Goal: Task Accomplishment & Management: Use online tool/utility

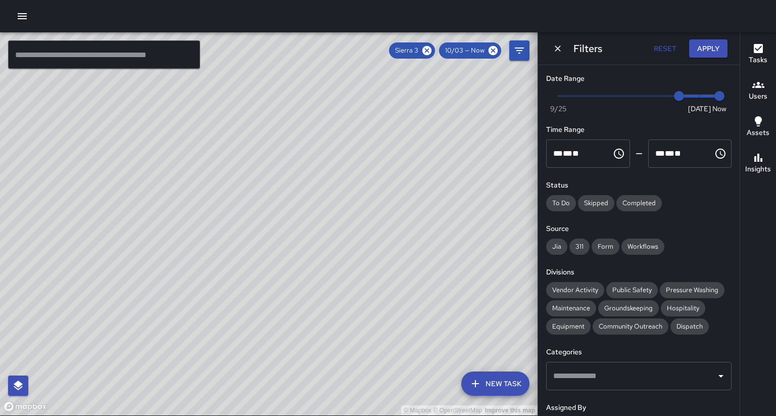
scroll to position [119, 0]
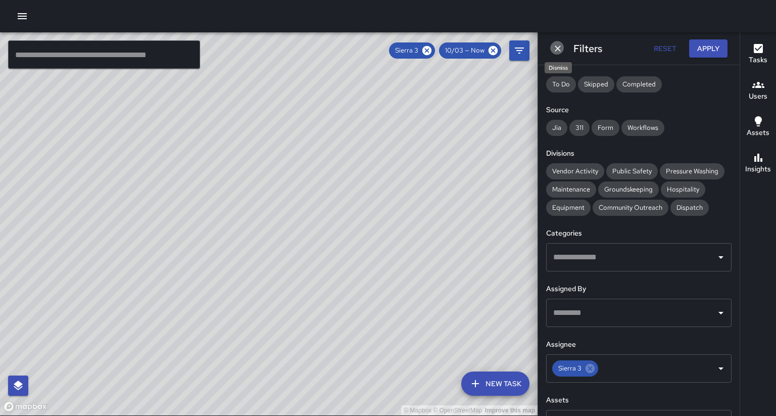
click at [556, 49] on icon "Dismiss" at bounding box center [557, 48] width 10 height 10
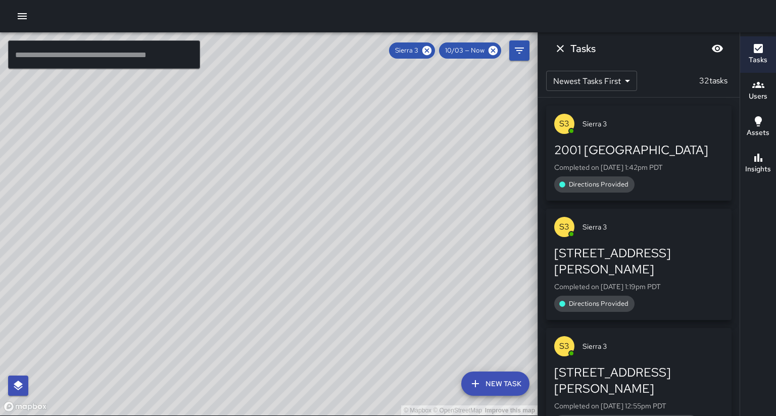
click at [761, 87] on div "Users" at bounding box center [757, 90] width 19 height 23
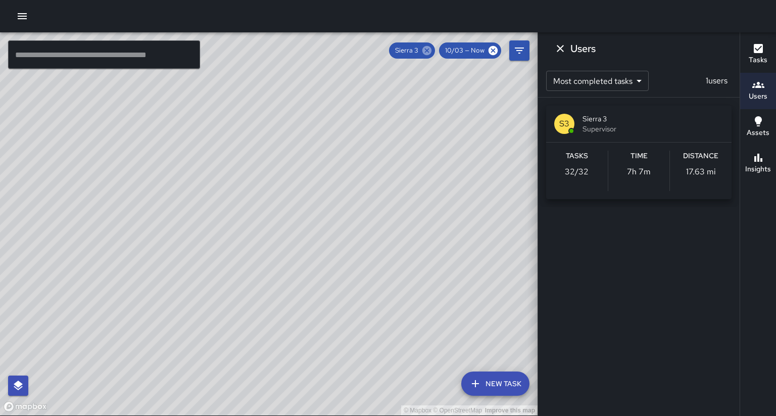
click at [432, 50] on icon at bounding box center [426, 50] width 11 height 11
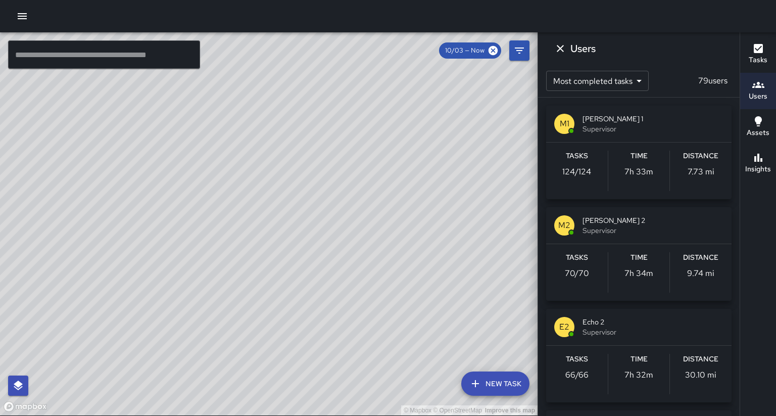
click at [575, 118] on div "M1 [PERSON_NAME] 1 Supervisor" at bounding box center [638, 124] width 185 height 36
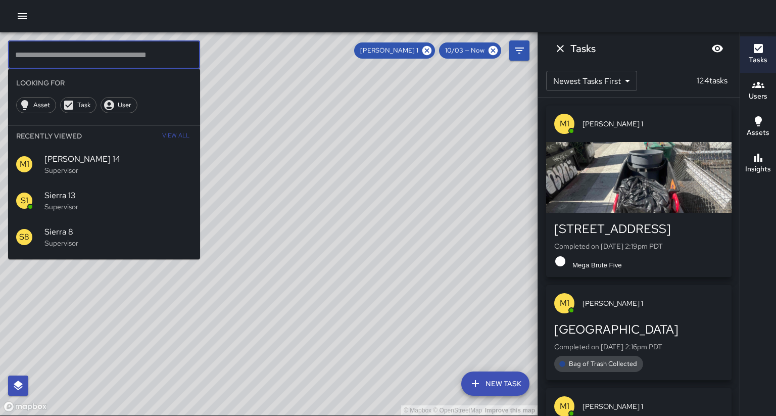
click at [89, 59] on input "text" at bounding box center [104, 54] width 192 height 28
click at [432, 46] on icon at bounding box center [426, 50] width 11 height 11
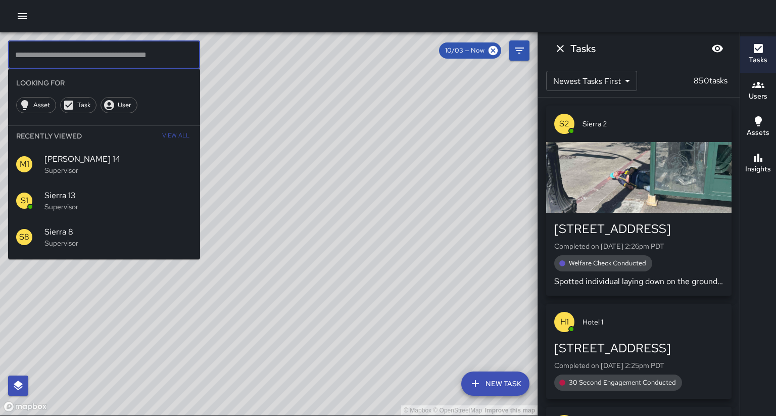
click at [114, 50] on input "text" at bounding box center [104, 54] width 192 height 28
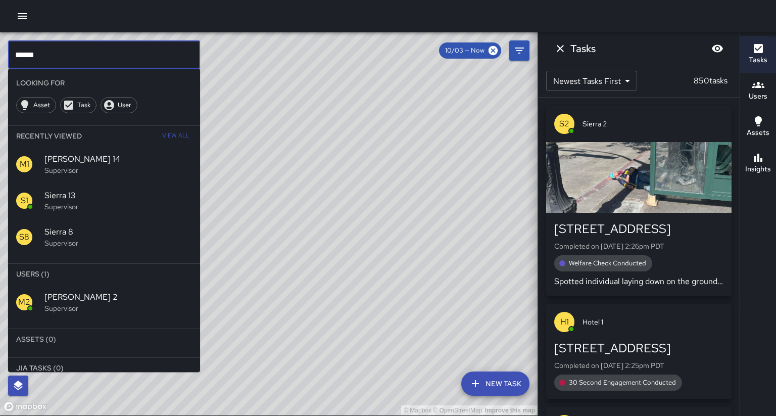
click at [82, 303] on p "Supervisor" at bounding box center [117, 308] width 147 height 10
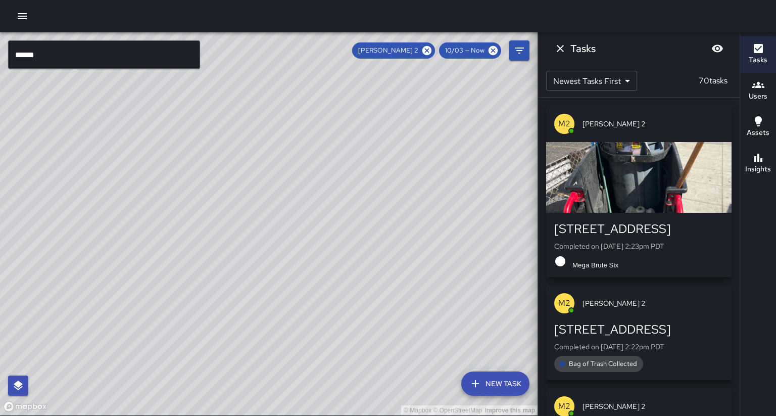
click at [49, 53] on input "******" at bounding box center [104, 54] width 192 height 28
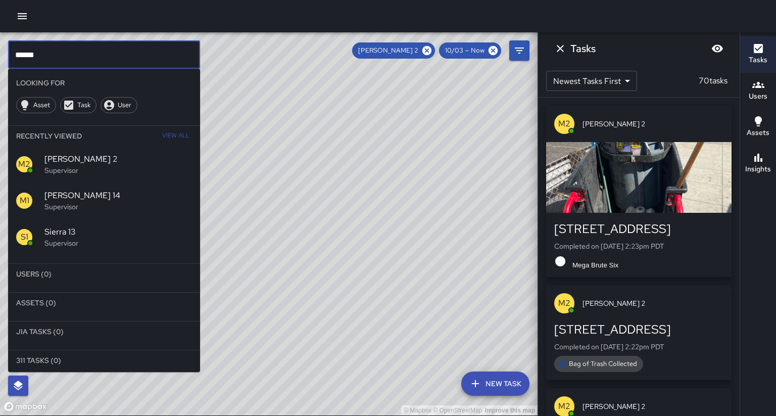
scroll to position [0, 1]
click at [431, 47] on icon at bounding box center [426, 50] width 9 height 9
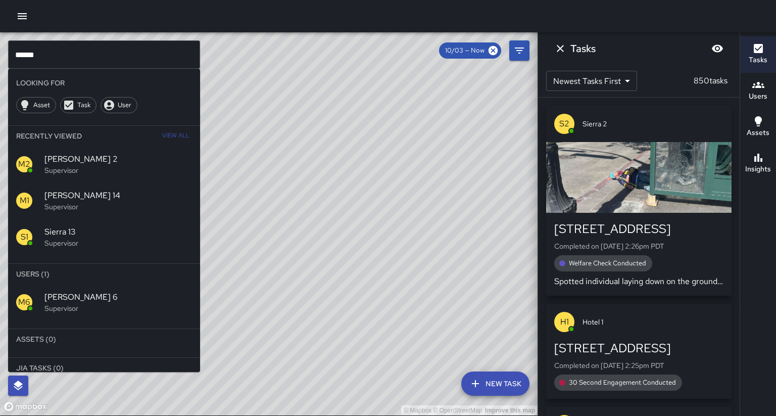
scroll to position [0, 0]
drag, startPoint x: 90, startPoint y: 267, endPoint x: 76, endPoint y: 269, distance: 13.8
click at [89, 291] on span "[PERSON_NAME] 6" at bounding box center [117, 297] width 147 height 12
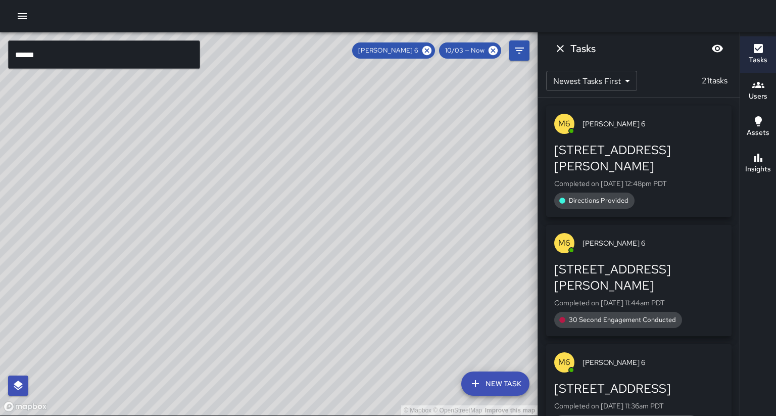
click at [68, 272] on div "© Mapbox © OpenStreetMap Improve this map" at bounding box center [268, 223] width 537 height 383
drag, startPoint x: 180, startPoint y: 303, endPoint x: 184, endPoint y: 319, distance: 15.7
click at [184, 318] on div "© Mapbox © OpenStreetMap Improve this map" at bounding box center [268, 223] width 537 height 383
click at [184, 319] on div "© Mapbox © OpenStreetMap Improve this map" at bounding box center [268, 223] width 537 height 383
drag, startPoint x: 183, startPoint y: 326, endPoint x: 167, endPoint y: 207, distance: 120.3
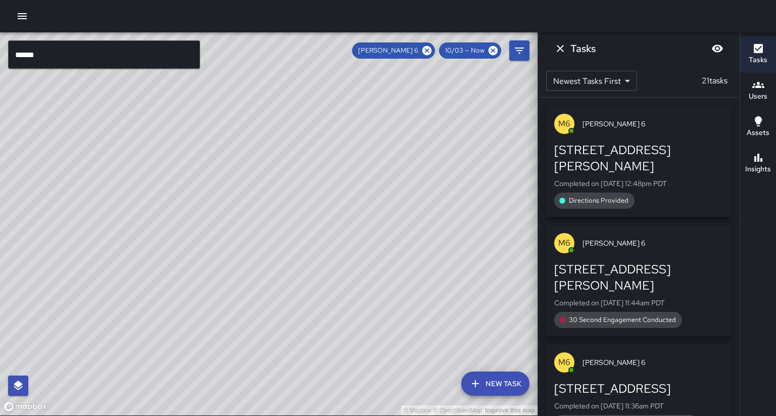
click at [167, 207] on div "© Mapbox © OpenStreetMap Improve this map" at bounding box center [268, 223] width 537 height 383
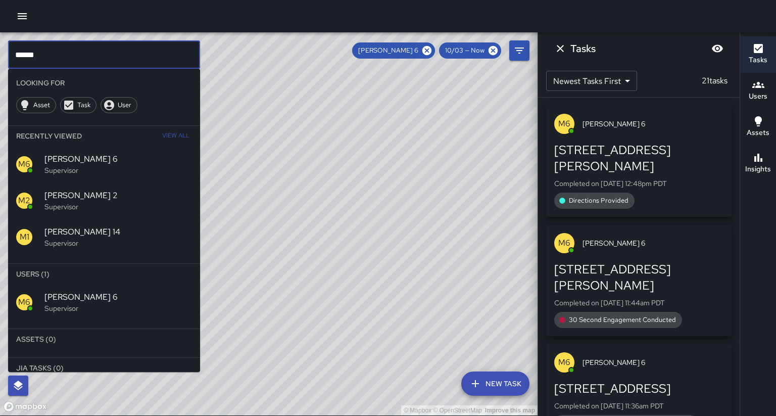
click at [48, 53] on input "******" at bounding box center [104, 54] width 192 height 28
click at [431, 53] on icon at bounding box center [426, 50] width 9 height 9
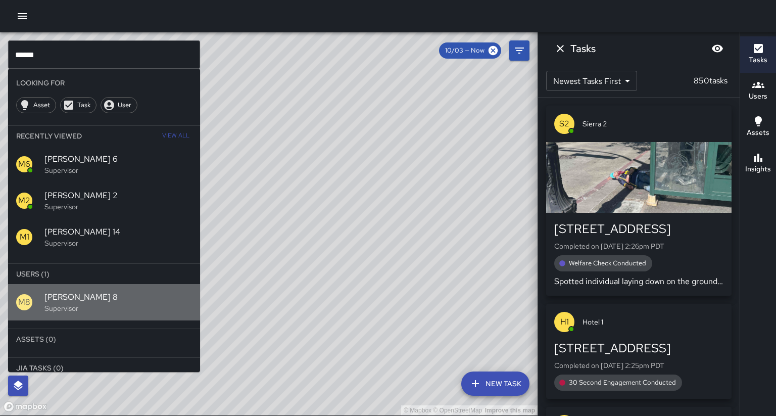
click at [89, 291] on span "[PERSON_NAME] 8" at bounding box center [117, 297] width 147 height 12
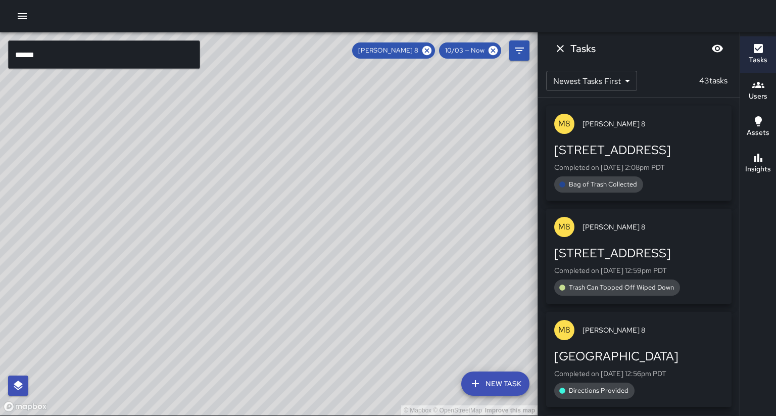
click at [62, 48] on input "******" at bounding box center [104, 54] width 192 height 28
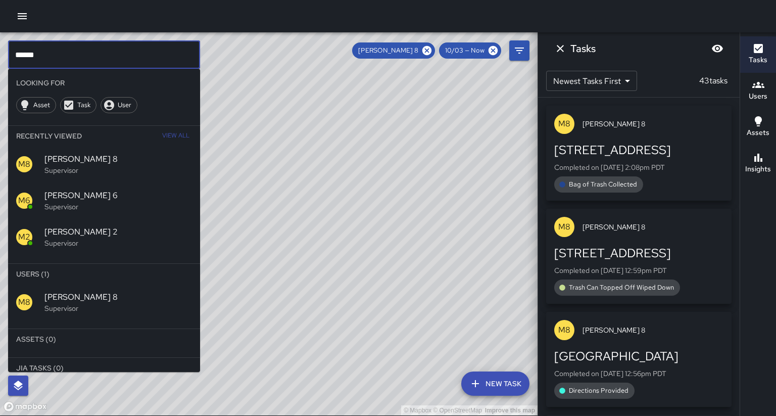
click at [63, 48] on input "******" at bounding box center [104, 54] width 192 height 28
click at [52, 50] on input "******" at bounding box center [104, 54] width 192 height 28
click at [431, 49] on icon at bounding box center [426, 50] width 9 height 9
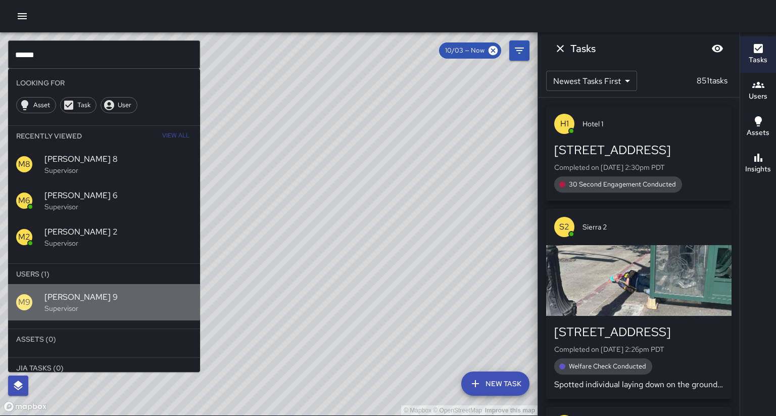
click at [60, 291] on span "[PERSON_NAME] 9" at bounding box center [117, 297] width 147 height 12
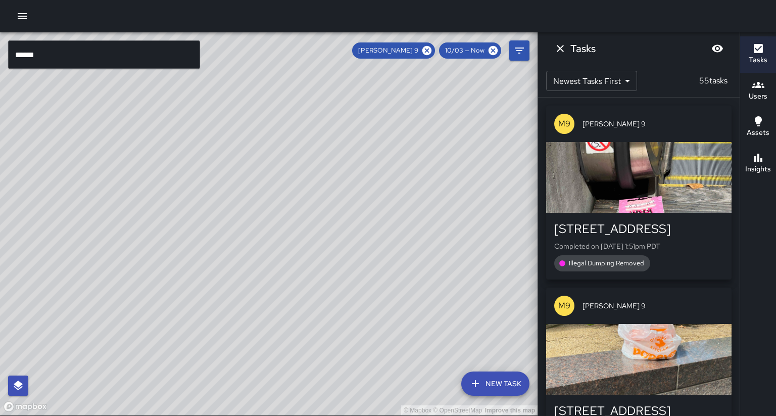
drag, startPoint x: 136, startPoint y: 235, endPoint x: 238, endPoint y: 172, distance: 120.1
click at [238, 172] on div "© Mapbox © OpenStreetMap Improve this map" at bounding box center [268, 223] width 537 height 383
click at [229, 199] on div "© Mapbox © OpenStreetMap Improve this map" at bounding box center [268, 223] width 537 height 383
click at [226, 196] on div "© Mapbox © OpenStreetMap Improve this map" at bounding box center [268, 223] width 537 height 383
click at [226, 195] on div "© Mapbox © OpenStreetMap Improve this map" at bounding box center [268, 223] width 537 height 383
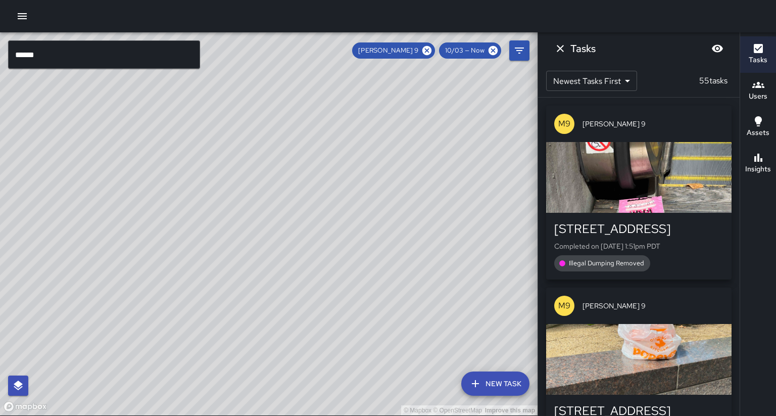
click at [226, 196] on div "© Mapbox © OpenStreetMap Improve this map" at bounding box center [268, 223] width 537 height 383
click at [43, 53] on input "******" at bounding box center [104, 54] width 192 height 28
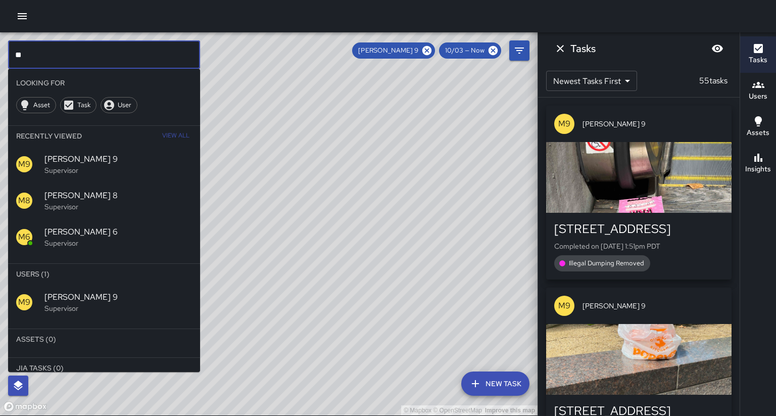
type input "*"
click at [431, 50] on icon at bounding box center [426, 50] width 9 height 9
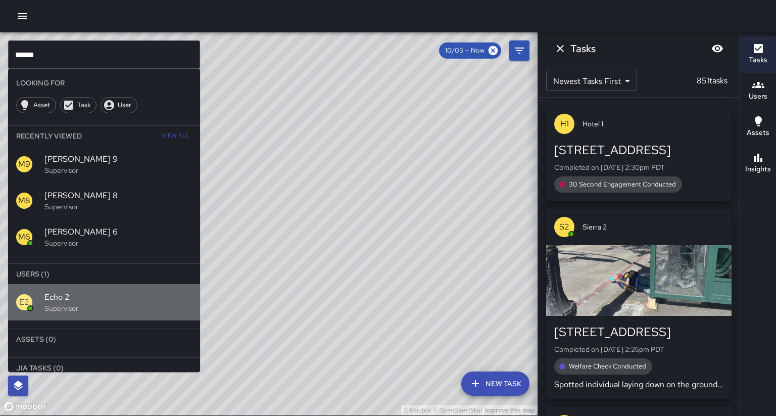
click at [81, 291] on span "Echo 2" at bounding box center [117, 297] width 147 height 12
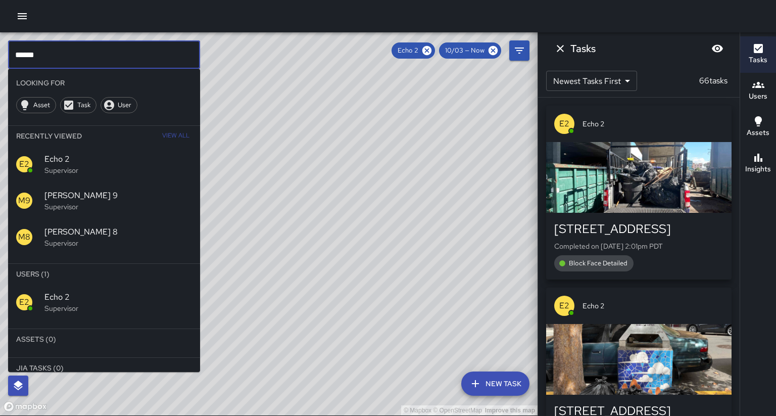
click at [36, 49] on input "******" at bounding box center [104, 54] width 192 height 28
type input "*"
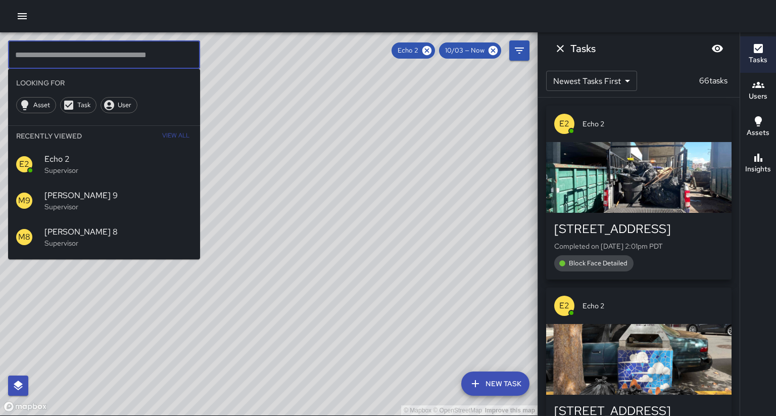
click at [55, 47] on input "text" at bounding box center [104, 54] width 192 height 28
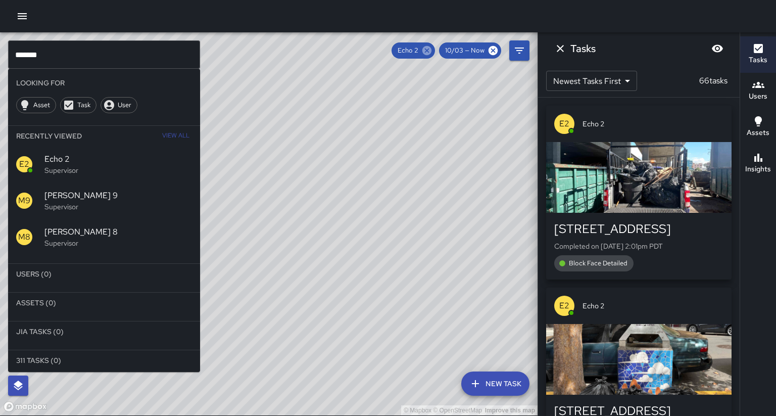
click at [432, 51] on icon at bounding box center [426, 50] width 11 height 11
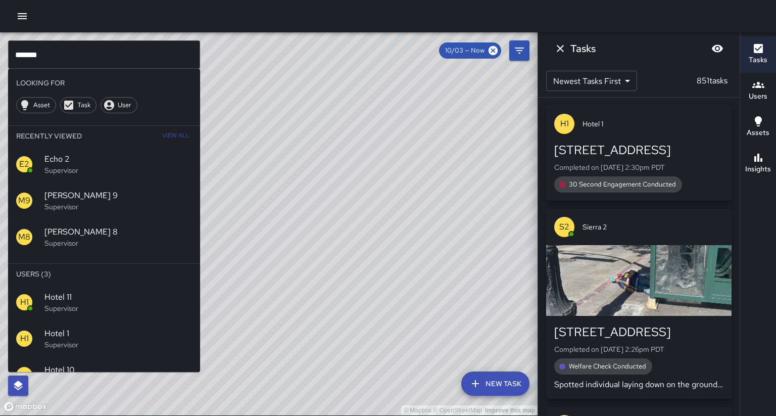
click at [69, 339] on p "Supervisor" at bounding box center [117, 344] width 147 height 10
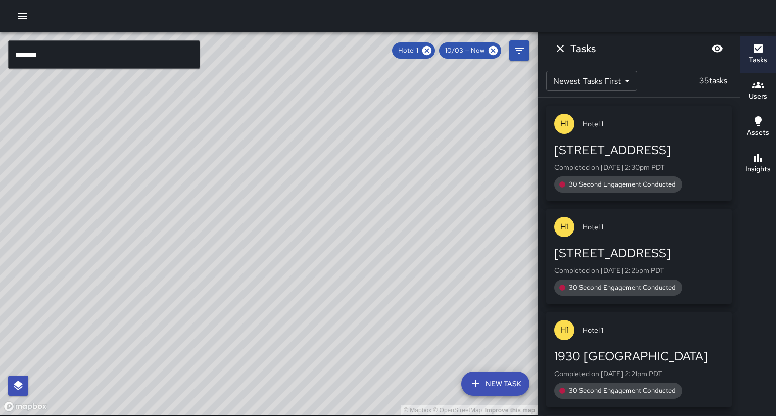
click at [66, 309] on div "© Mapbox © OpenStreetMap Improve this map" at bounding box center [268, 223] width 537 height 383
drag, startPoint x: 23, startPoint y: 35, endPoint x: 33, endPoint y: 42, distance: 12.3
click at [23, 37] on div "© Mapbox © OpenStreetMap Improve this map" at bounding box center [268, 223] width 537 height 383
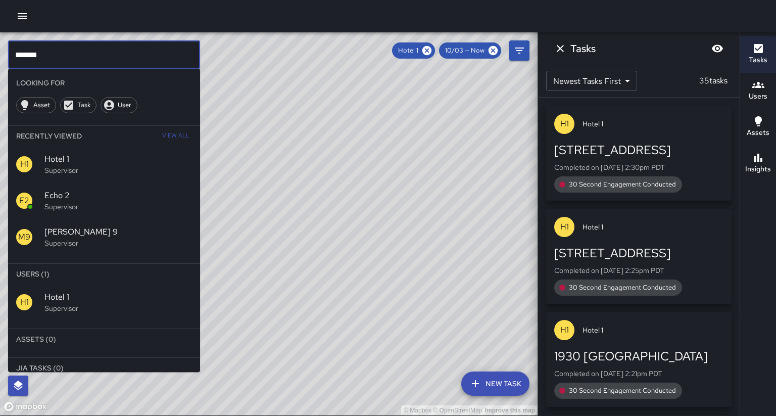
drag, startPoint x: 38, startPoint y: 48, endPoint x: 45, endPoint y: 55, distance: 8.9
click at [45, 55] on input "*******" at bounding box center [104, 54] width 192 height 28
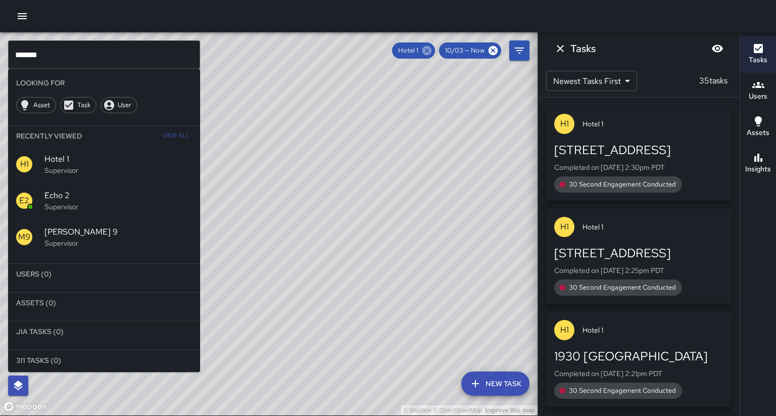
click at [431, 52] on icon at bounding box center [426, 50] width 9 height 9
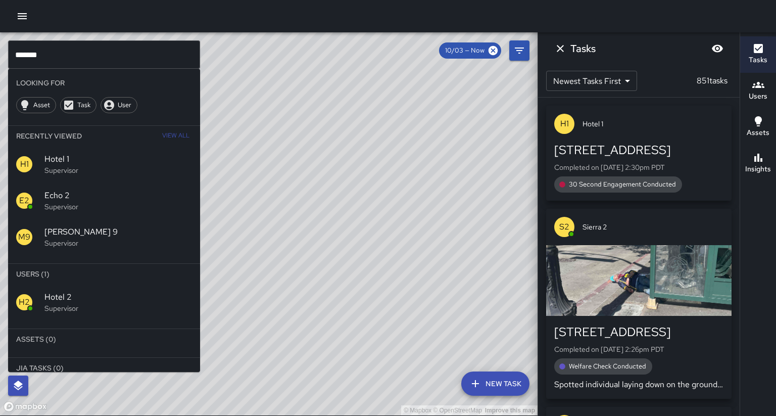
click at [71, 291] on span "Hotel 2" at bounding box center [117, 297] width 147 height 12
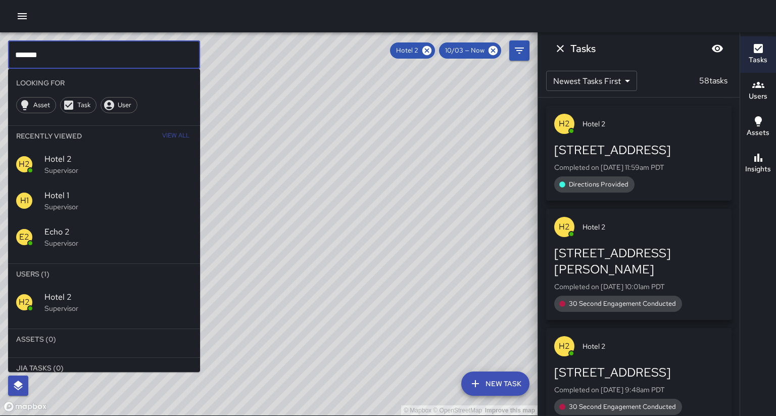
click at [77, 58] on input "*******" at bounding box center [104, 54] width 192 height 28
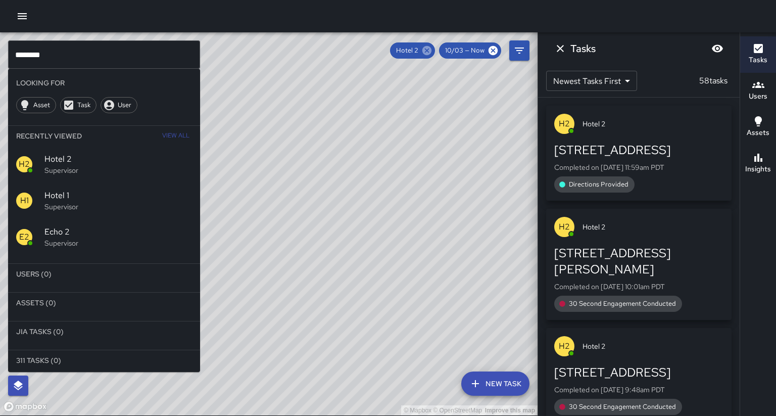
click at [431, 51] on icon at bounding box center [426, 50] width 9 height 9
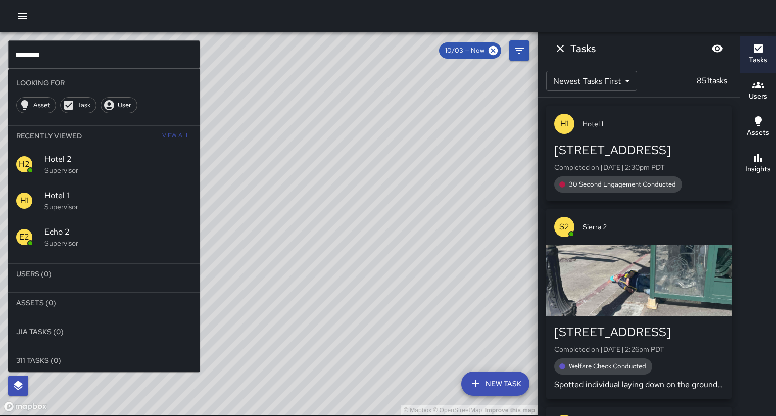
click at [40, 54] on input "********" at bounding box center [104, 54] width 192 height 28
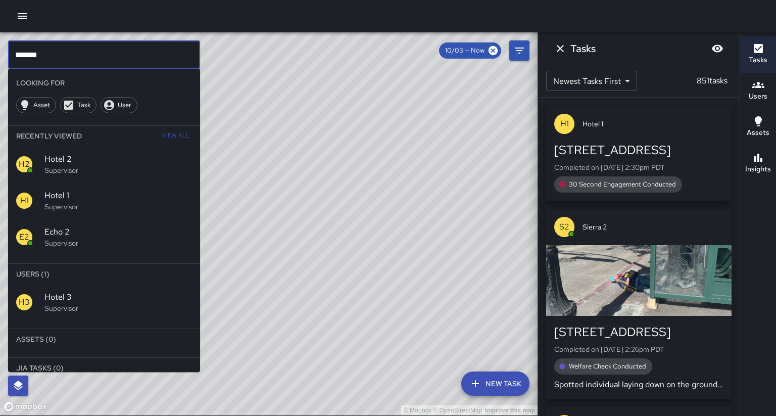
click at [70, 291] on span "Hotel 3" at bounding box center [117, 297] width 147 height 12
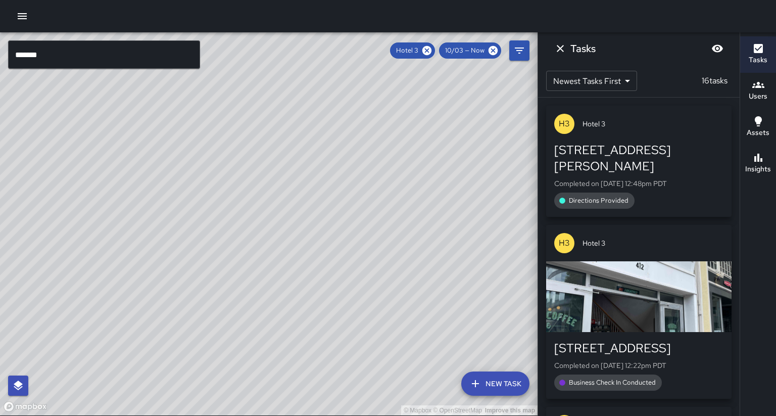
click at [45, 53] on input "*******" at bounding box center [104, 54] width 192 height 28
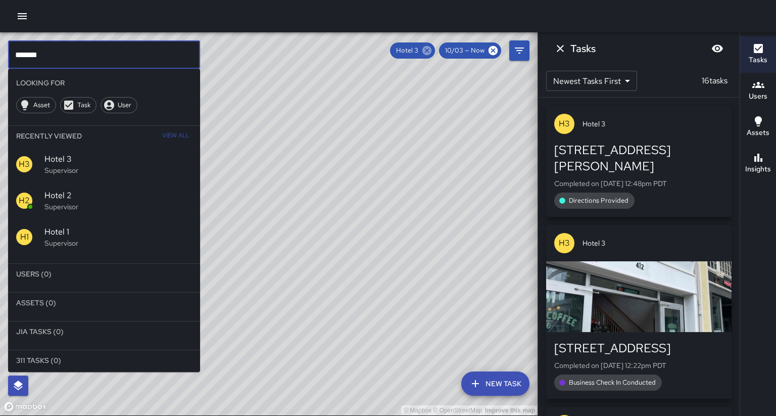
click at [431, 50] on icon at bounding box center [426, 50] width 9 height 9
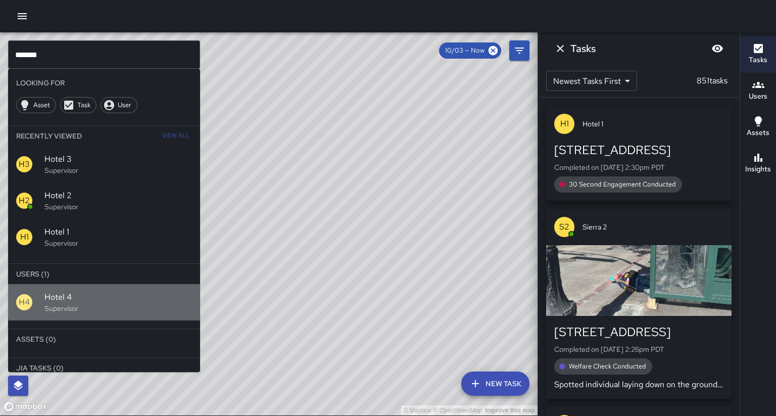
click at [119, 284] on div "H4 Hotel 4 Supervisor" at bounding box center [104, 302] width 192 height 36
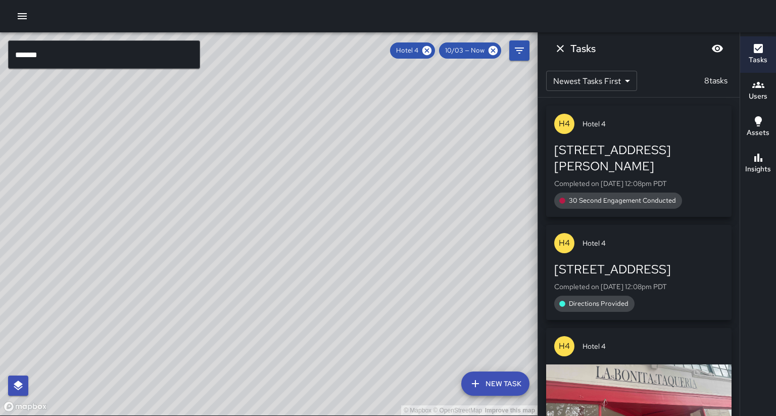
click at [49, 52] on input "*******" at bounding box center [104, 54] width 192 height 28
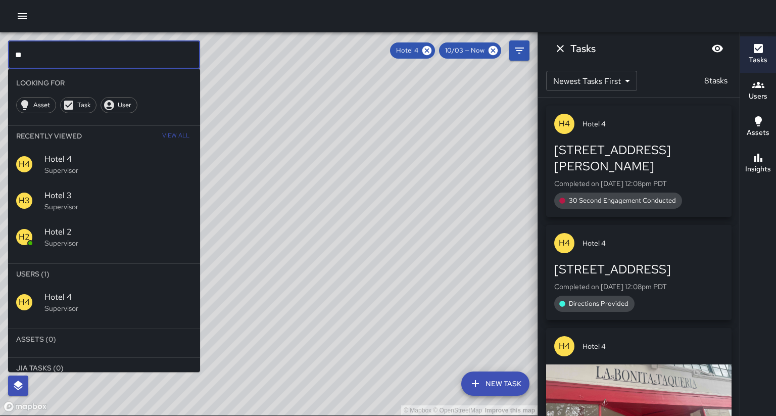
type input "*"
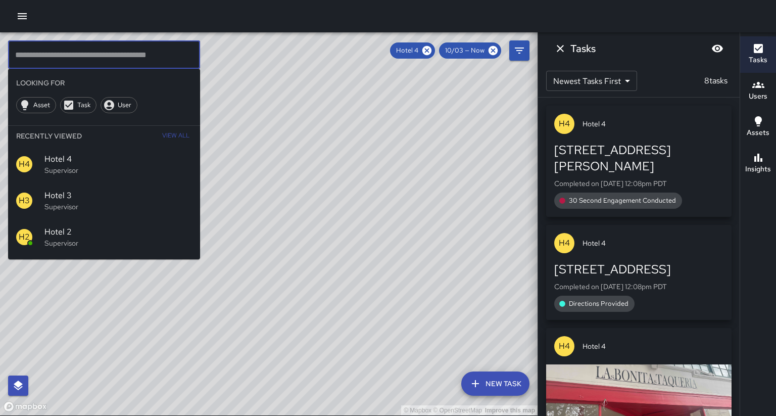
click at [246, 171] on div "© Mapbox © OpenStreetMap Improve this map" at bounding box center [268, 223] width 537 height 383
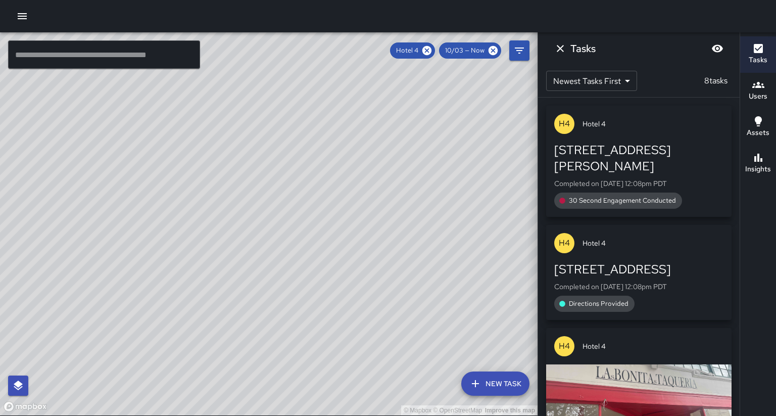
click at [265, 194] on div "© Mapbox © OpenStreetMap Improve this map" at bounding box center [268, 223] width 537 height 383
click at [431, 50] on icon at bounding box center [426, 50] width 9 height 9
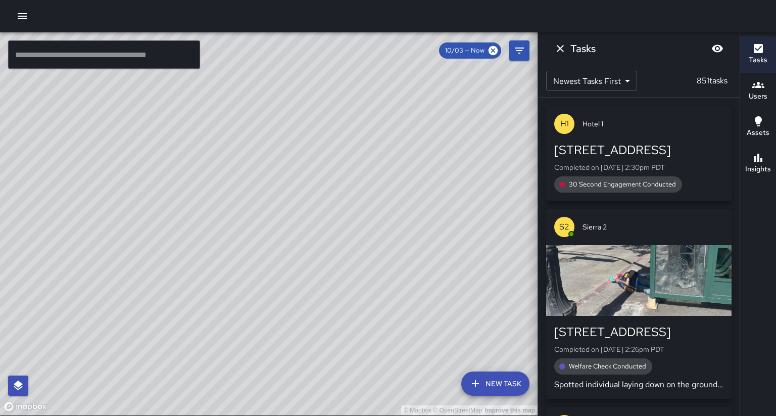
drag, startPoint x: 237, startPoint y: 224, endPoint x: 230, endPoint y: 218, distance: 9.3
click at [230, 218] on div "© Mapbox © OpenStreetMap Improve this map" at bounding box center [268, 223] width 537 height 383
click at [231, 220] on div "© Mapbox © OpenStreetMap Improve this map" at bounding box center [268, 223] width 537 height 383
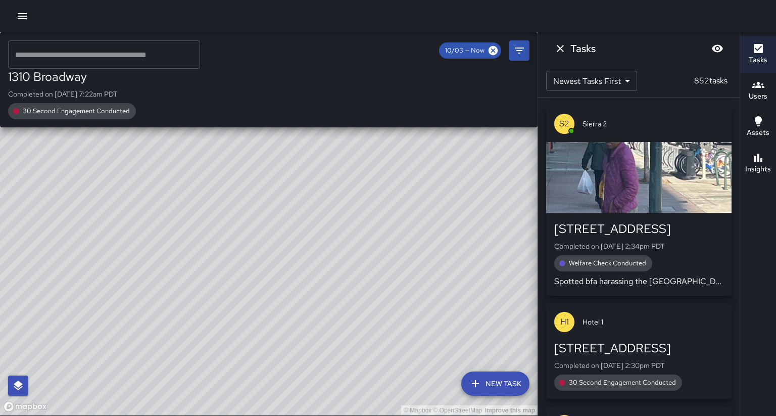
drag, startPoint x: 194, startPoint y: 276, endPoint x: 133, endPoint y: 309, distance: 69.4
click at [133, 309] on div "© Mapbox © OpenStreetMap Improve this map M9 [PERSON_NAME] 9 1310 Broadway Comp…" at bounding box center [268, 223] width 537 height 383
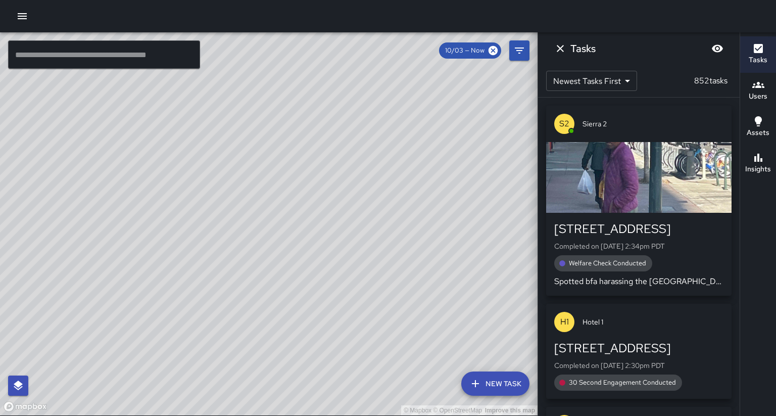
drag, startPoint x: 127, startPoint y: 296, endPoint x: 122, endPoint y: 267, distance: 30.2
click at [122, 267] on div "© Mapbox © OpenStreetMap Improve this map" at bounding box center [268, 223] width 537 height 383
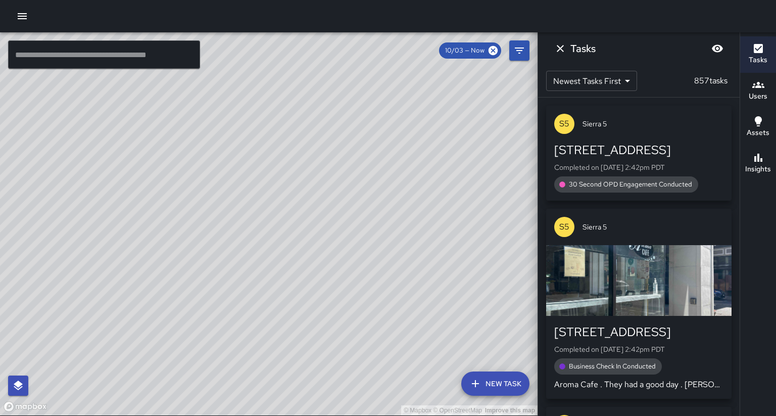
drag, startPoint x: 292, startPoint y: 194, endPoint x: 311, endPoint y: 217, distance: 29.5
click at [311, 217] on div "© Mapbox © OpenStreetMap Improve this map" at bounding box center [268, 223] width 537 height 383
drag, startPoint x: 149, startPoint y: 177, endPoint x: 142, endPoint y: 172, distance: 9.0
click at [142, 172] on div "© Mapbox © OpenStreetMap Improve this map" at bounding box center [268, 223] width 537 height 383
drag, startPoint x: 358, startPoint y: 211, endPoint x: 356, endPoint y: 193, distance: 17.8
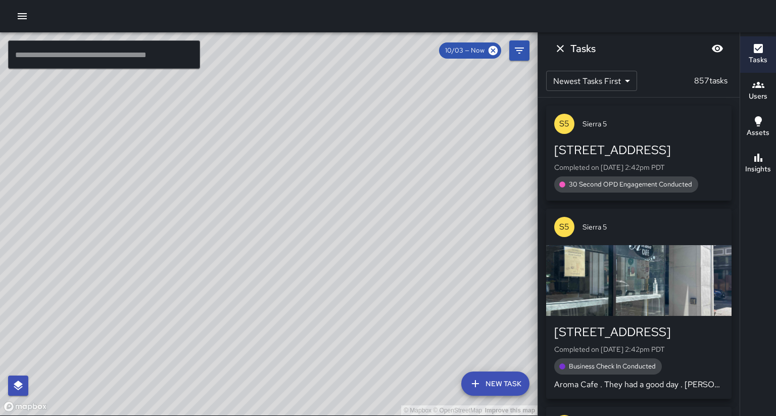
click at [356, 193] on div "© Mapbox © OpenStreetMap Improve this map" at bounding box center [268, 223] width 537 height 383
drag, startPoint x: 272, startPoint y: 299, endPoint x: 280, endPoint y: 282, distance: 19.2
click at [280, 282] on div "© Mapbox © OpenStreetMap Improve this map" at bounding box center [268, 223] width 537 height 383
drag, startPoint x: 259, startPoint y: 251, endPoint x: 255, endPoint y: 257, distance: 6.5
click at [255, 257] on div "© Mapbox © OpenStreetMap Improve this map" at bounding box center [268, 223] width 537 height 383
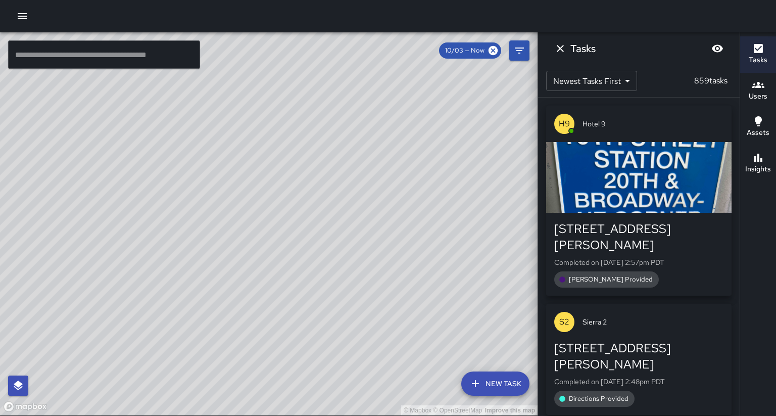
click at [351, 195] on div "© Mapbox © OpenStreetMap Improve this map" at bounding box center [268, 223] width 537 height 383
click at [556, 51] on icon "Dismiss" at bounding box center [560, 48] width 12 height 12
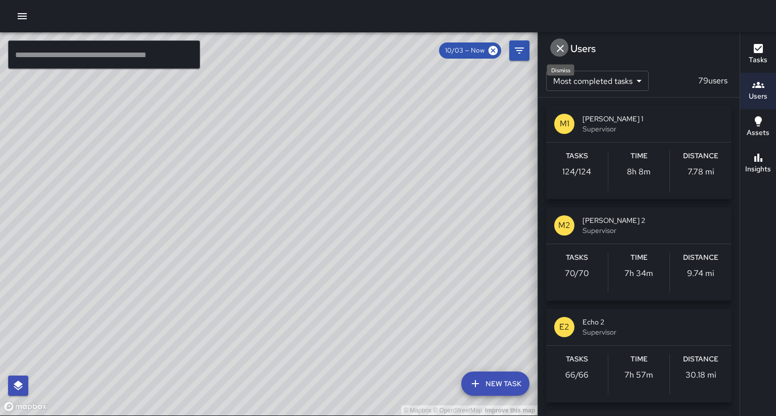
click at [558, 52] on icon "Dismiss" at bounding box center [560, 48] width 12 height 12
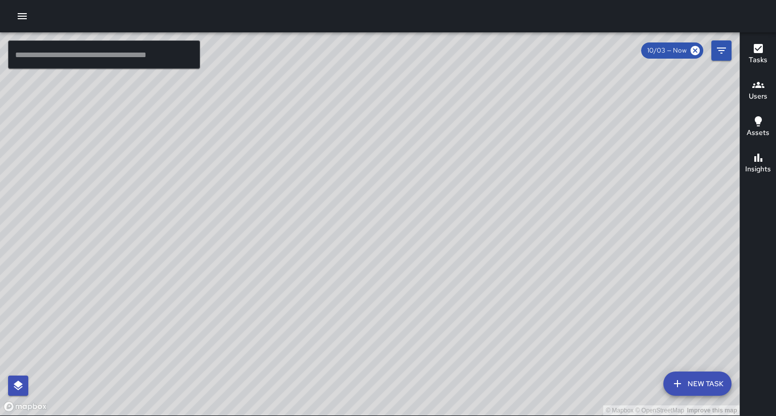
drag, startPoint x: 388, startPoint y: 150, endPoint x: 446, endPoint y: 171, distance: 62.1
click at [446, 171] on div "© Mapbox © OpenStreetMap Improve this map" at bounding box center [369, 223] width 739 height 383
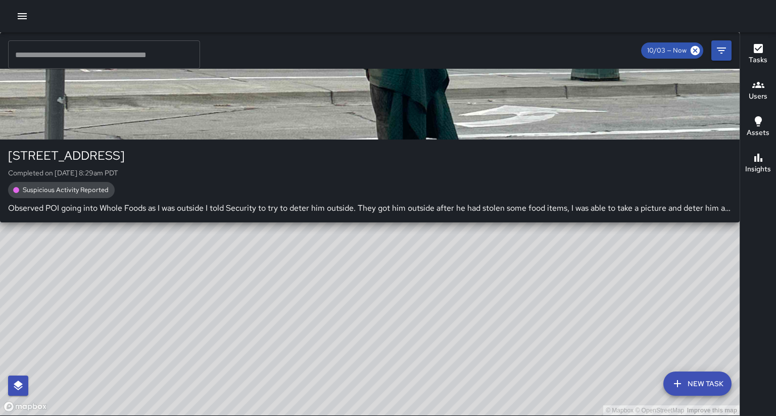
click at [500, 39] on div "© Mapbox © OpenStreetMap Improve this map S4 [GEOGRAPHIC_DATA][STREET_ADDRESS] …" at bounding box center [369, 223] width 739 height 383
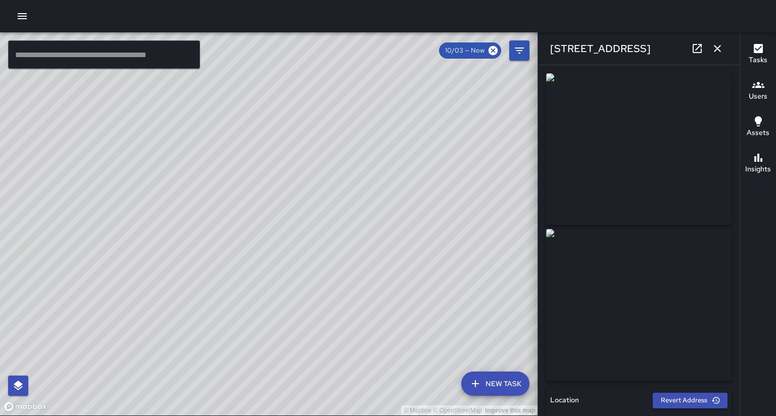
click at [698, 47] on icon at bounding box center [697, 48] width 12 height 12
drag, startPoint x: 235, startPoint y: 232, endPoint x: 141, endPoint y: 260, distance: 97.8
click at [329, 222] on div "© Mapbox © OpenStreetMap Improve this map" at bounding box center [268, 223] width 537 height 383
drag, startPoint x: 131, startPoint y: 285, endPoint x: 244, endPoint y: 230, distance: 126.0
click at [245, 230] on div "© Mapbox © OpenStreetMap Improve this map" at bounding box center [268, 223] width 537 height 383
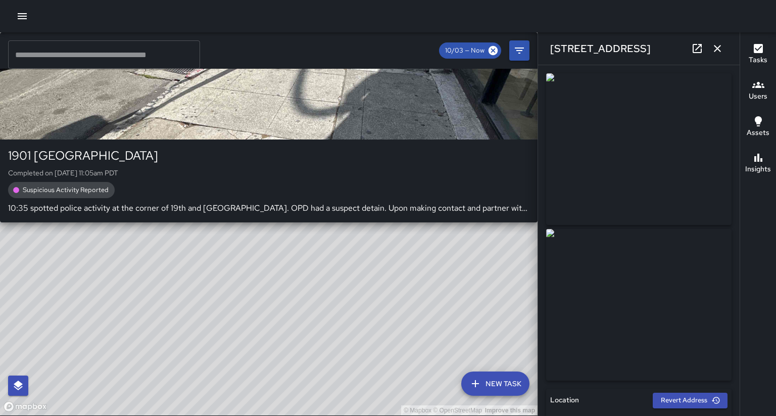
click at [185, 347] on div "© Mapbox © OpenStreetMap Improve this map S2 Sierra 2 [STREET_ADDRESS] Complete…" at bounding box center [268, 223] width 537 height 383
type input "**********"
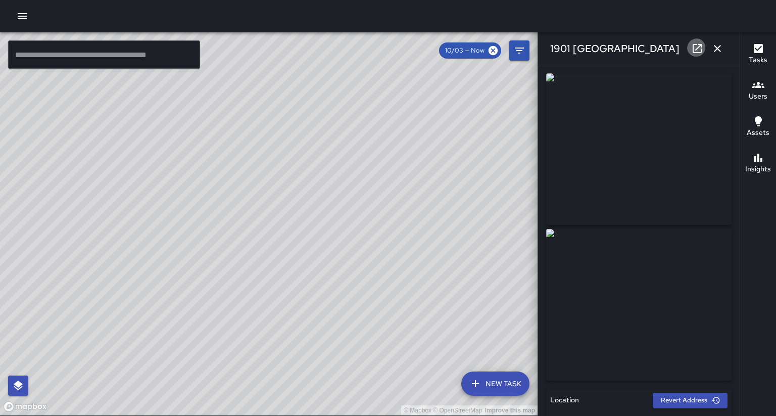
click at [701, 46] on icon at bounding box center [697, 48] width 12 height 12
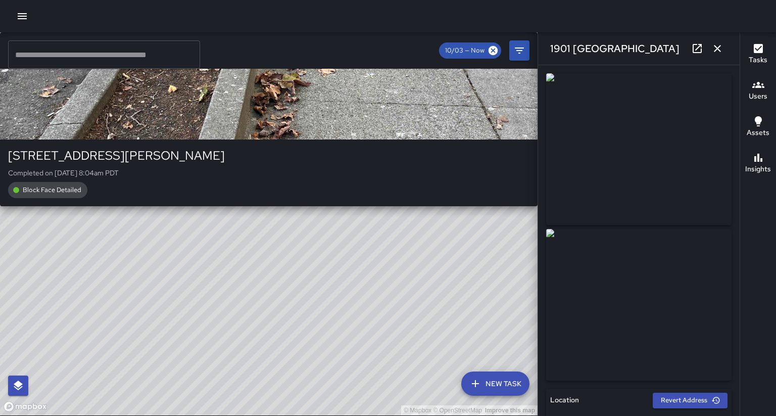
drag, startPoint x: 396, startPoint y: 115, endPoint x: 358, endPoint y: 196, distance: 89.9
click at [356, 201] on div "© Mapbox © OpenStreetMap Improve this map M2 [PERSON_NAME] 2 [STREET_ADDRESS][P…" at bounding box center [268, 223] width 537 height 383
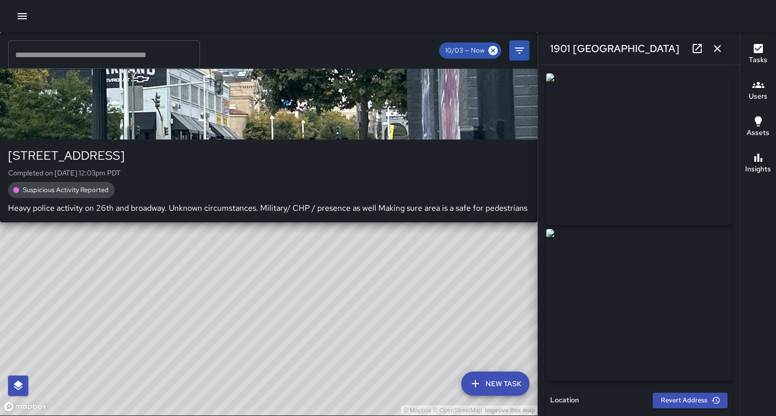
click at [374, 84] on div "© Mapbox © OpenStreetMap Improve this map S2 Sierra 2 [STREET_ADDRESS] Complete…" at bounding box center [268, 223] width 537 height 383
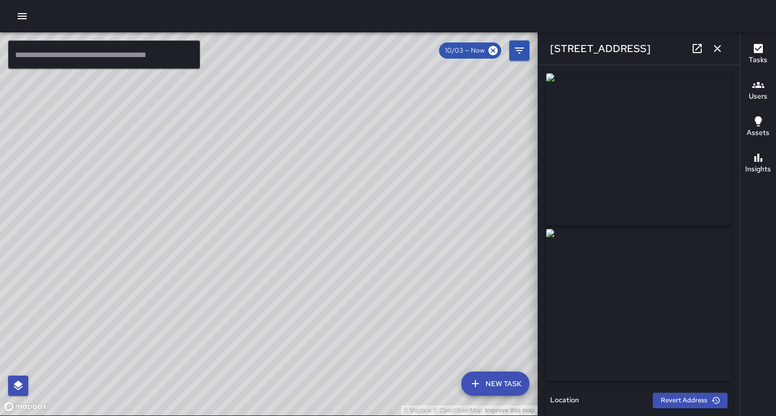
click at [700, 46] on icon at bounding box center [697, 48] width 12 height 12
drag, startPoint x: 361, startPoint y: 217, endPoint x: 379, endPoint y: 110, distance: 108.6
click at [379, 110] on div "© Mapbox © OpenStreetMap Improve this map" at bounding box center [268, 223] width 537 height 383
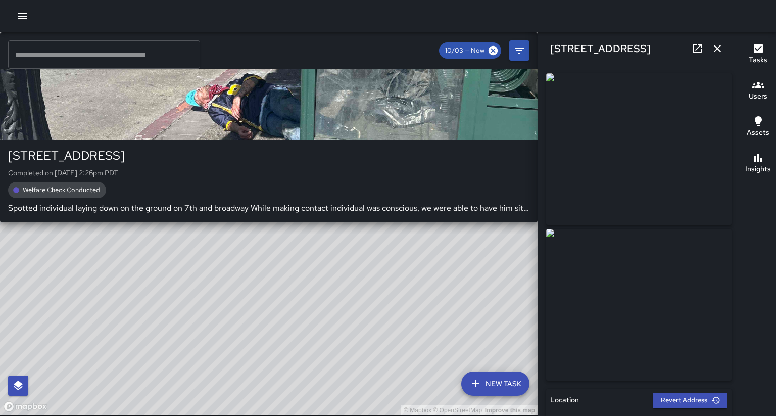
click at [343, 239] on div "© Mapbox © OpenStreetMap Improve this map S2 Sierra [GEOGRAPHIC_DATA][STREET_AD…" at bounding box center [268, 223] width 537 height 383
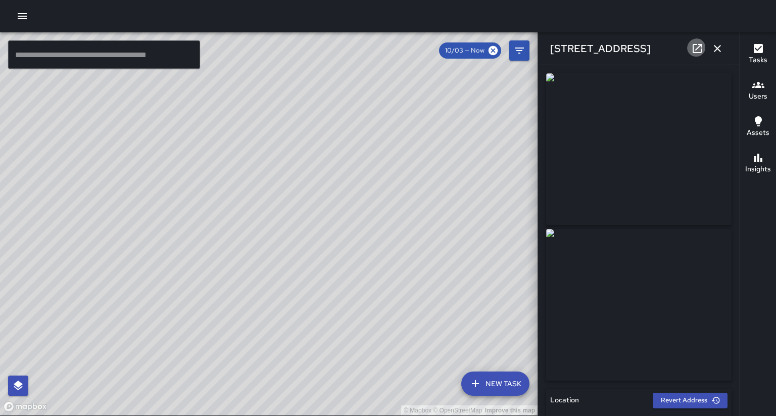
click at [701, 43] on link at bounding box center [697, 48] width 20 height 20
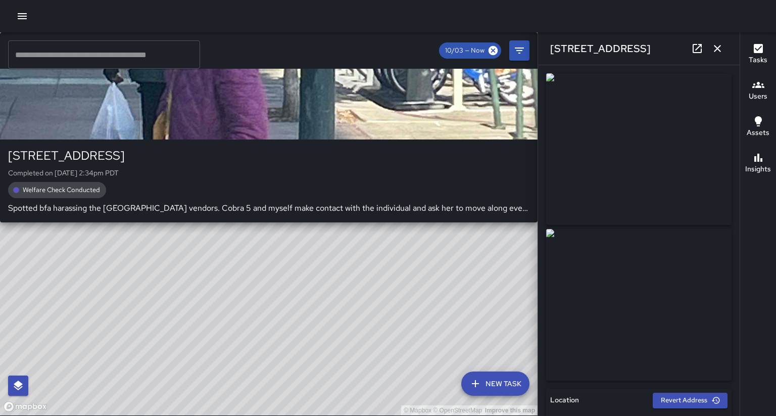
click at [461, 182] on div "© Mapbox © OpenStreetMap Improve this map S2 Sierra [GEOGRAPHIC_DATA][STREET_AD…" at bounding box center [268, 223] width 537 height 383
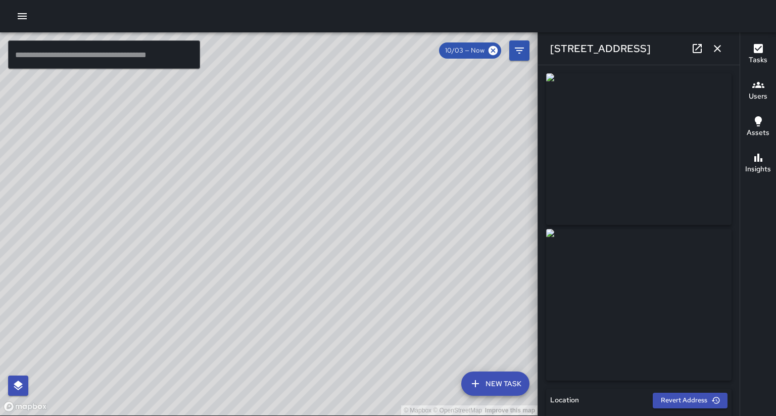
click at [698, 46] on icon at bounding box center [697, 48] width 12 height 12
drag, startPoint x: 296, startPoint y: 115, endPoint x: 242, endPoint y: 263, distance: 157.0
click at [242, 263] on div "© Mapbox © OpenStreetMap Improve this map" at bounding box center [268, 223] width 537 height 383
drag, startPoint x: 281, startPoint y: 200, endPoint x: 259, endPoint y: 247, distance: 51.3
click at [244, 268] on div "© Mapbox © OpenStreetMap Improve this map" at bounding box center [268, 223] width 537 height 383
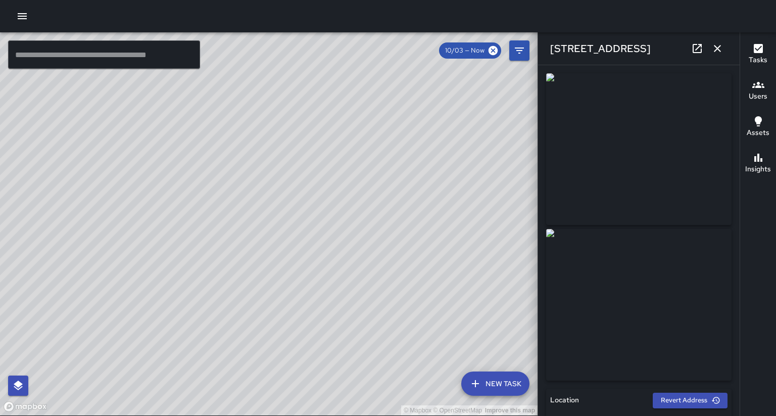
drag, startPoint x: 286, startPoint y: 206, endPoint x: 257, endPoint y: 271, distance: 71.2
click at [257, 271] on div "© Mapbox © OpenStreetMap Improve this map" at bounding box center [268, 223] width 537 height 383
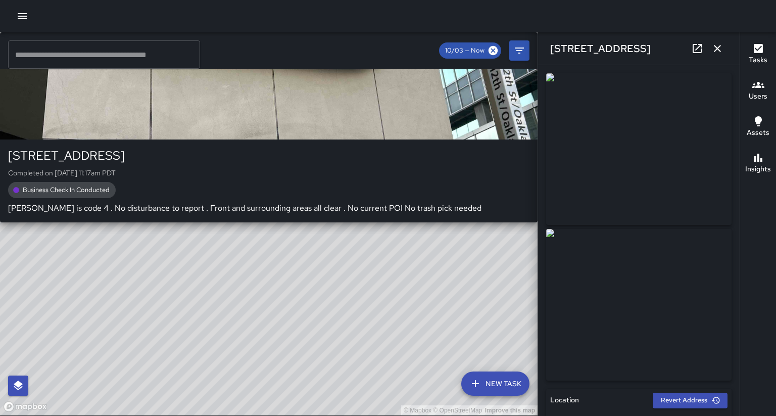
click at [264, 156] on div "© Mapbox © OpenStreetMap Improve this map S5 Sierra [STREET_ADDRESS] Completed …" at bounding box center [268, 223] width 537 height 383
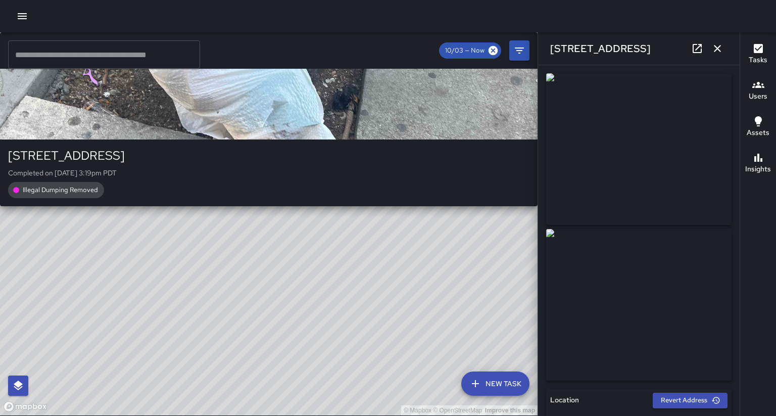
click at [409, 280] on div "© Mapbox © OpenStreetMap Improve this map M1 [PERSON_NAME] [STREET_ADDRESS] Com…" at bounding box center [268, 223] width 537 height 383
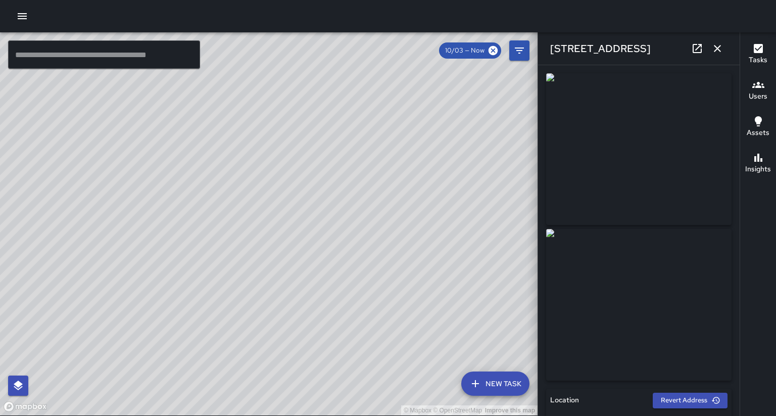
click at [160, 327] on div "© Mapbox © OpenStreetMap Improve this map S6 Sierra [STREET_ADDRESS] Completed …" at bounding box center [268, 223] width 537 height 383
drag, startPoint x: 228, startPoint y: 258, endPoint x: 87, endPoint y: 378, distance: 185.2
click at [87, 378] on div "© Mapbox © OpenStreetMap Improve this map" at bounding box center [268, 223] width 537 height 383
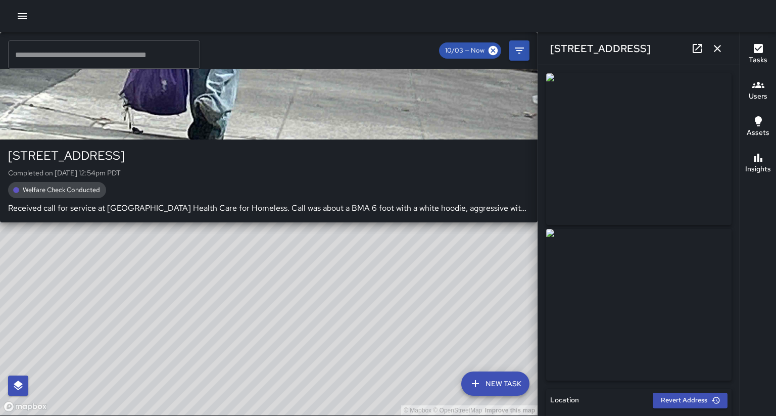
click at [284, 348] on div "© Mapbox © OpenStreetMap Improve this map S6 Sierra [GEOGRAPHIC_DATA][STREET_AD…" at bounding box center [268, 223] width 537 height 383
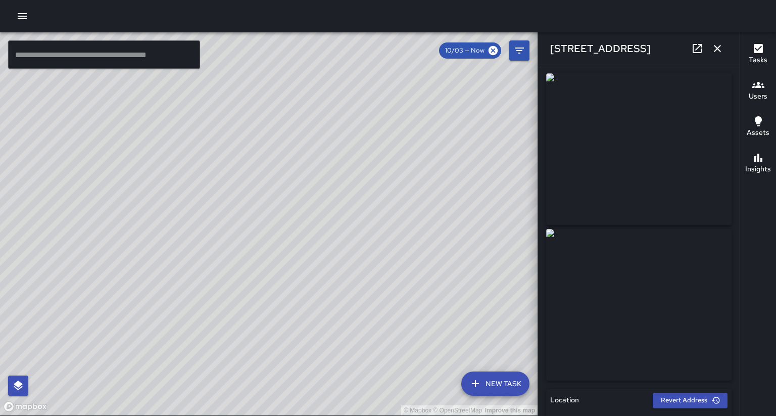
click at [701, 46] on icon at bounding box center [697, 48] width 12 height 12
drag, startPoint x: 299, startPoint y: 181, endPoint x: 280, endPoint y: 234, distance: 56.7
click at [277, 236] on div "© Mapbox © OpenStreetMap Improve this map" at bounding box center [268, 223] width 537 height 383
drag, startPoint x: 239, startPoint y: 147, endPoint x: 281, endPoint y: 187, distance: 58.2
click at [281, 187] on div "© Mapbox © OpenStreetMap Improve this map" at bounding box center [268, 223] width 537 height 383
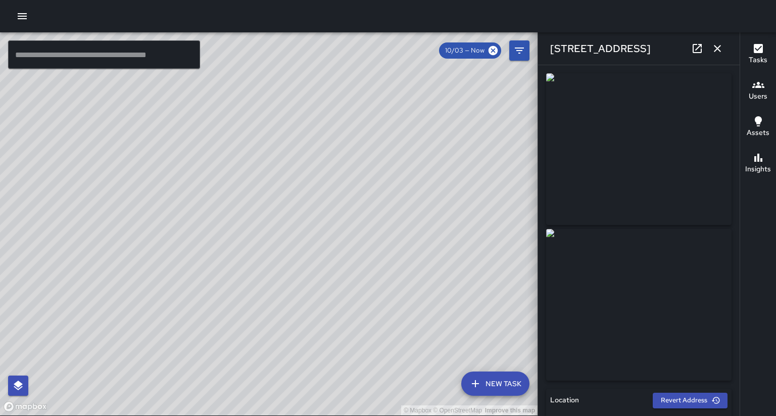
drag, startPoint x: 218, startPoint y: 252, endPoint x: 226, endPoint y: 199, distance: 54.1
click at [226, 199] on div "© Mapbox © OpenStreetMap Improve this map" at bounding box center [268, 223] width 537 height 383
drag, startPoint x: 188, startPoint y: 352, endPoint x: 242, endPoint y: 250, distance: 114.8
click at [242, 250] on div "© Mapbox © OpenStreetMap Improve this map" at bounding box center [268, 223] width 537 height 383
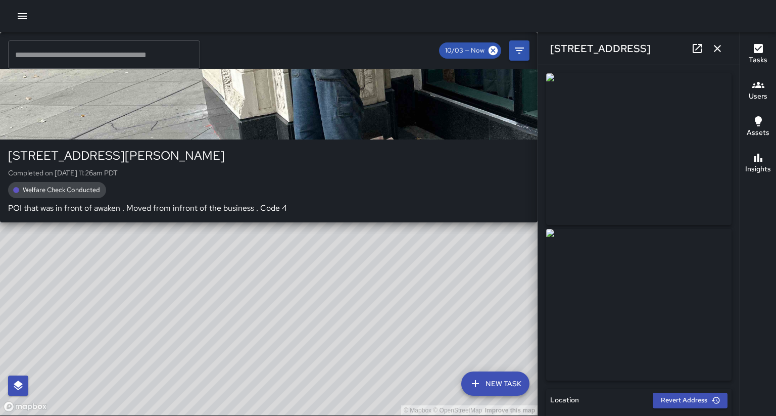
click at [234, 192] on div "© Mapbox © OpenStreetMap Improve this map S5 Sierra 5 [GEOGRAPHIC_DATA][PERSON_…" at bounding box center [268, 223] width 537 height 383
type input "**********"
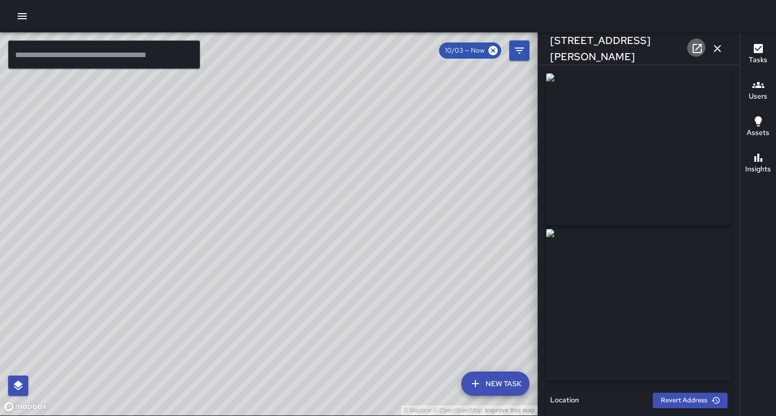
click at [700, 51] on icon at bounding box center [696, 48] width 9 height 9
click at [271, 214] on div "© Mapbox © OpenStreetMap Improve this map" at bounding box center [268, 223] width 537 height 383
drag, startPoint x: 291, startPoint y: 213, endPoint x: 272, endPoint y: 245, distance: 37.3
click at [272, 245] on div "© Mapbox © OpenStreetMap Improve this map" at bounding box center [268, 223] width 537 height 383
click at [721, 50] on icon "button" at bounding box center [717, 48] width 12 height 12
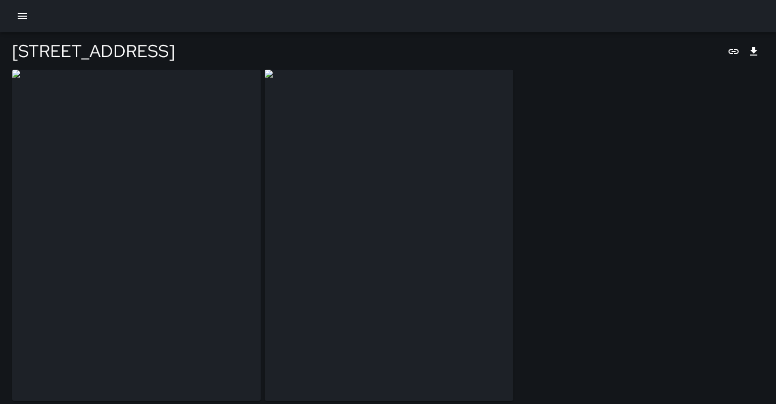
type input "**********"
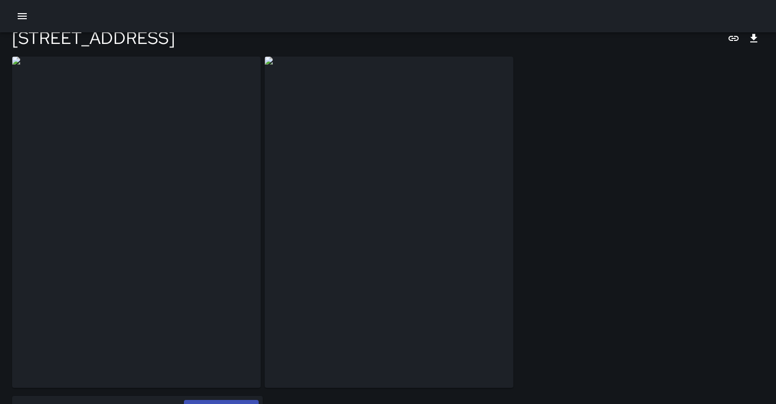
scroll to position [13, 0]
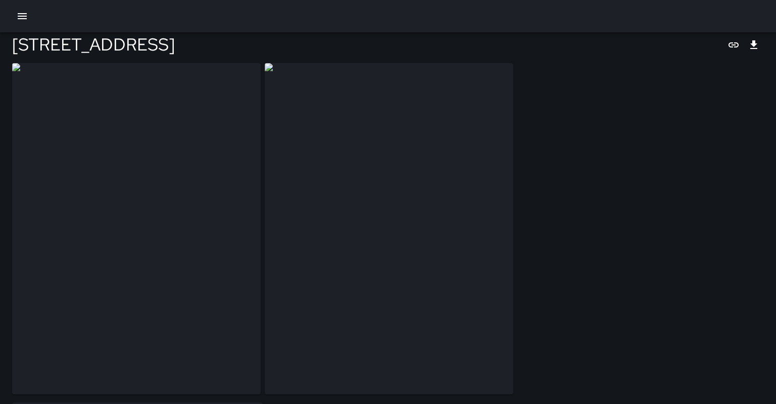
scroll to position [8, 0]
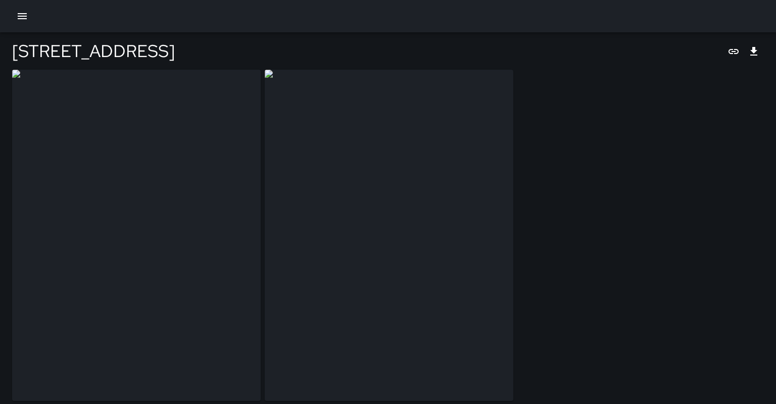
type input "**********"
